Goal: Check status

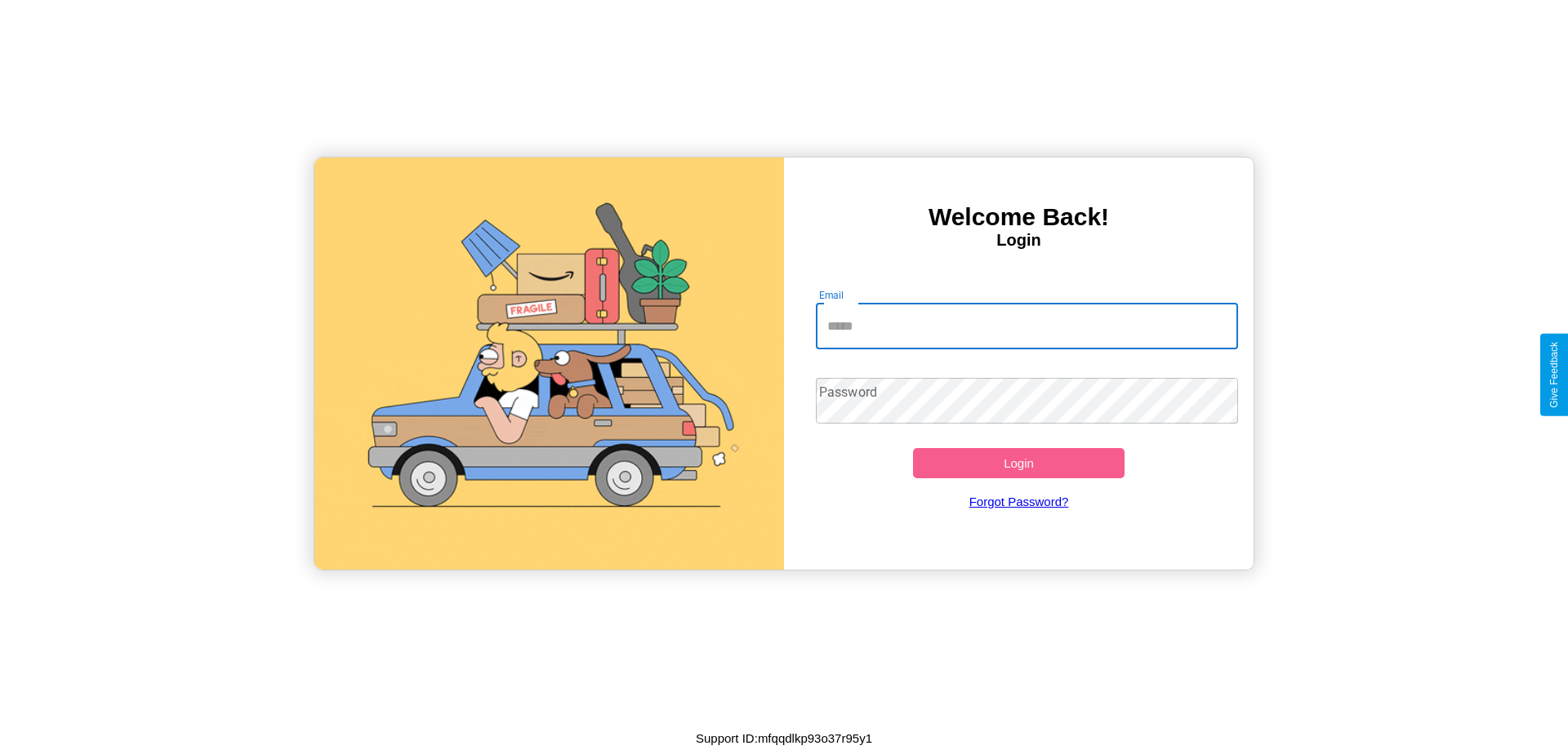
click at [1027, 325] on input "Email" at bounding box center [1027, 327] width 423 height 46
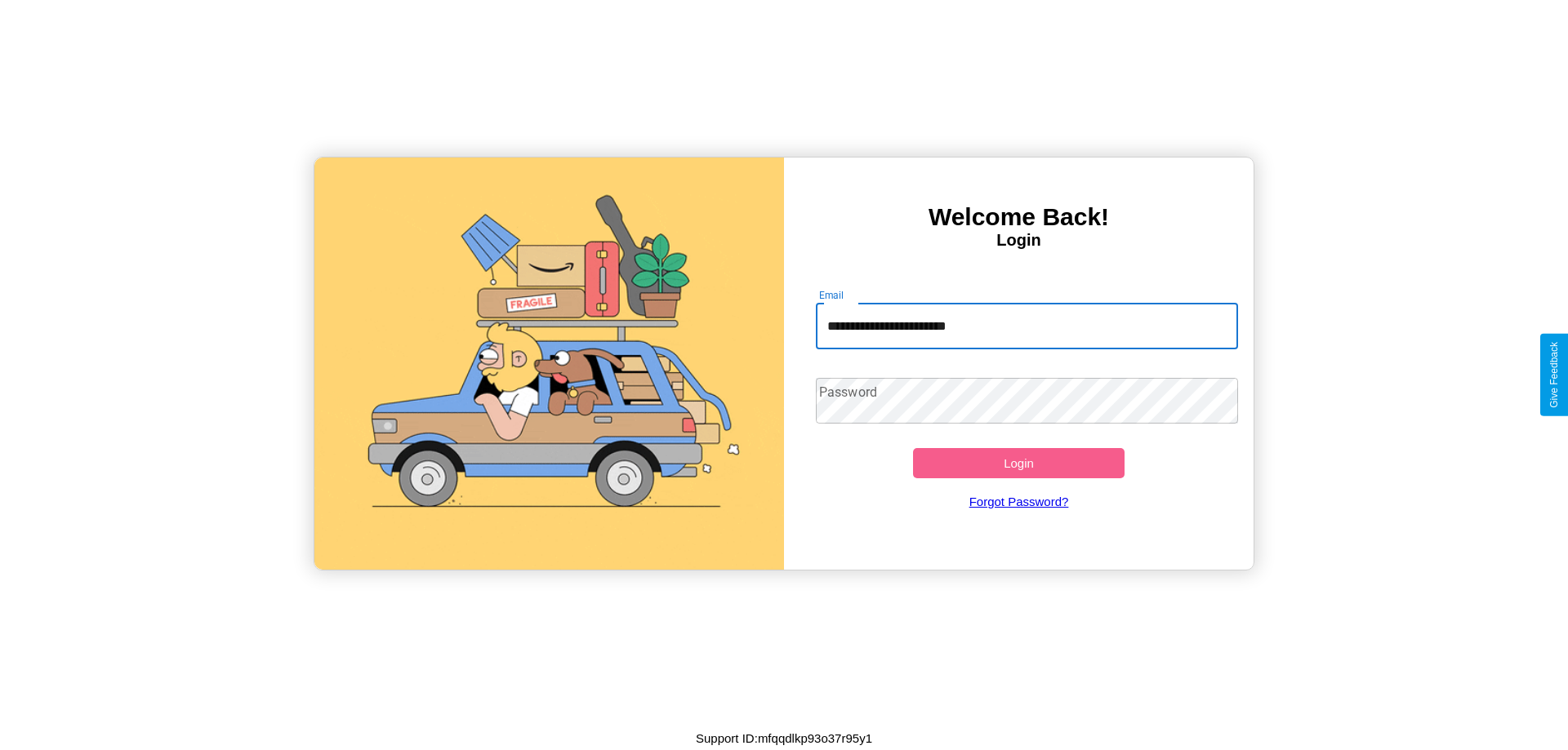
type input "**********"
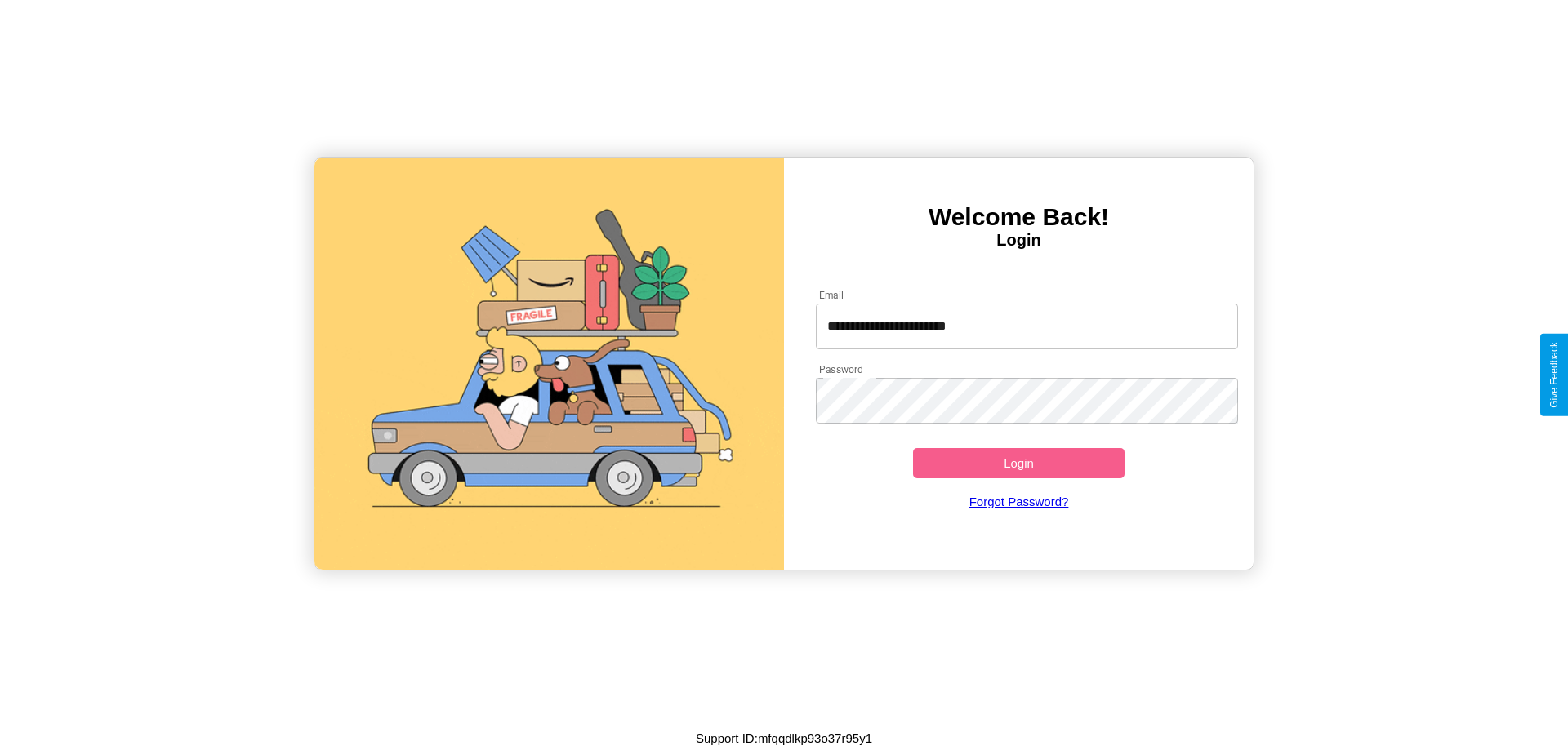
click at [1019, 463] on button "Login" at bounding box center [1019, 463] width 212 height 30
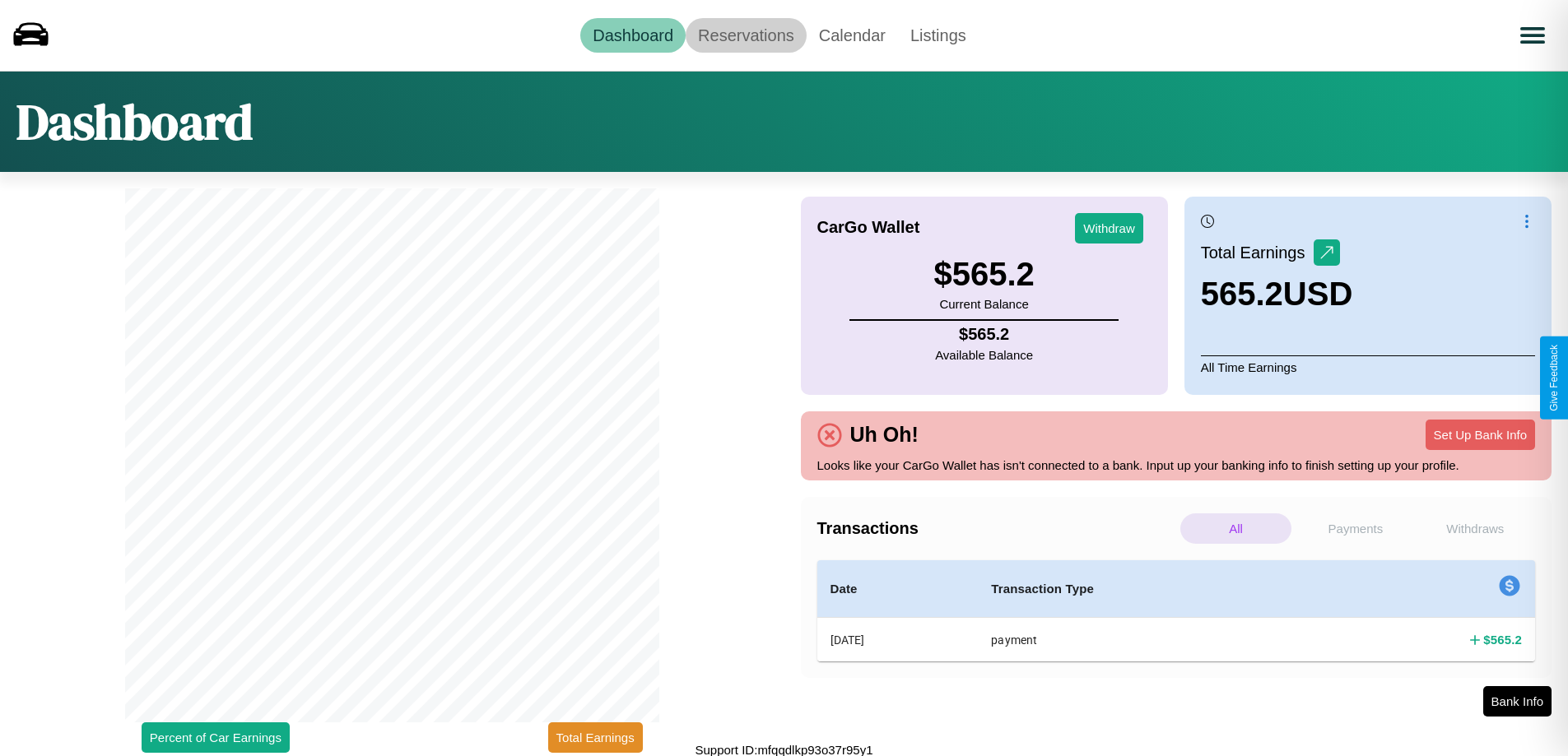
click at [746, 34] on link "Reservations" at bounding box center [746, 35] width 121 height 34
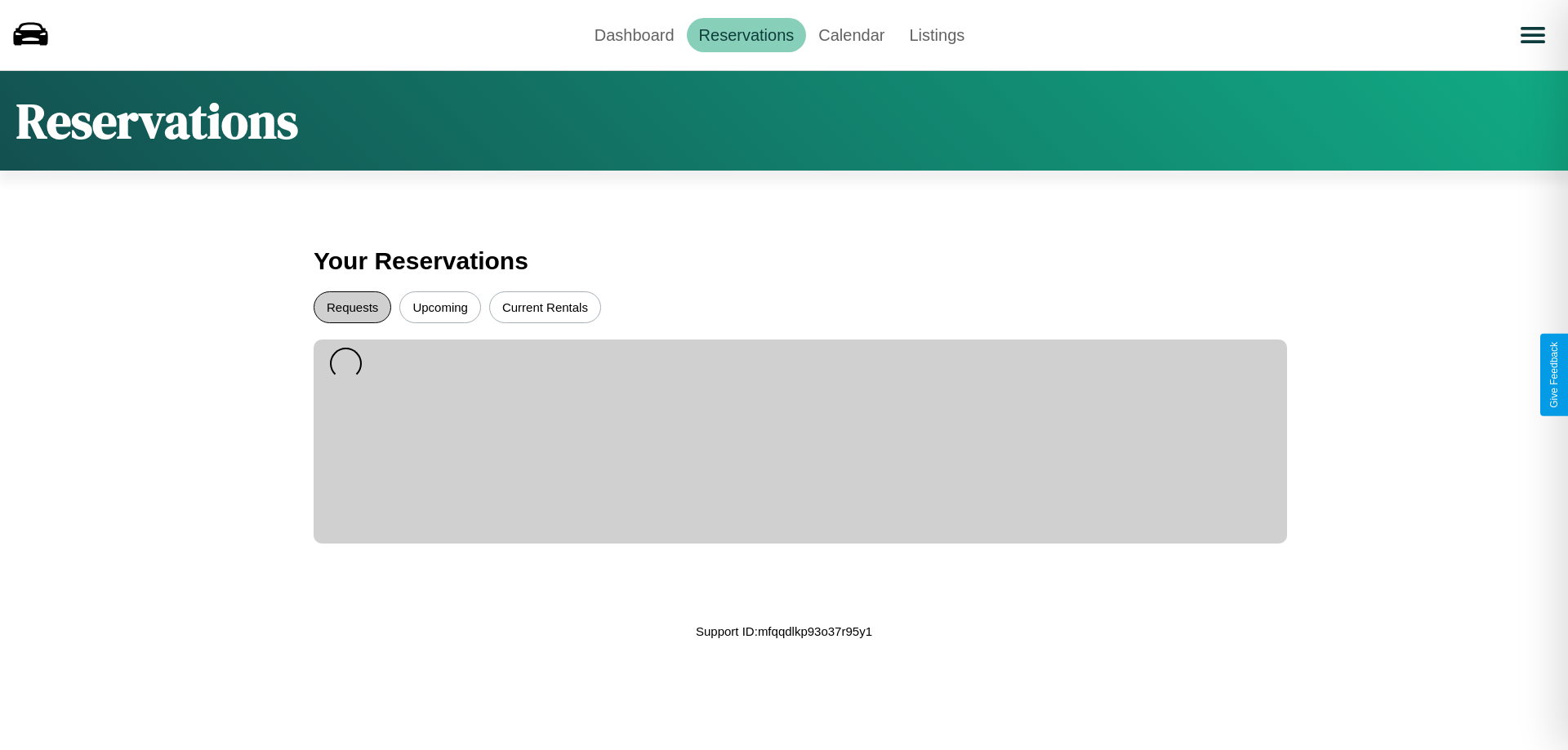
click at [352, 307] on button "Requests" at bounding box center [352, 307] width 78 height 32
click at [440, 307] on button "Upcoming" at bounding box center [440, 307] width 82 height 32
